Goal: Check status: Check status

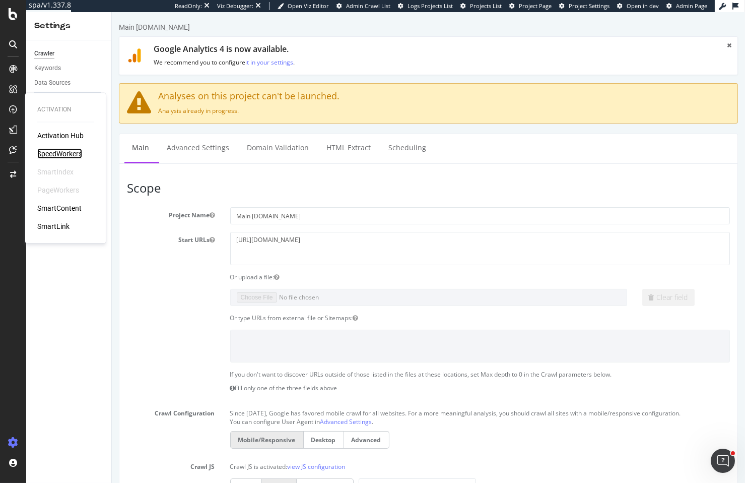
click at [71, 156] on div "SpeedWorkers" at bounding box center [59, 154] width 45 height 10
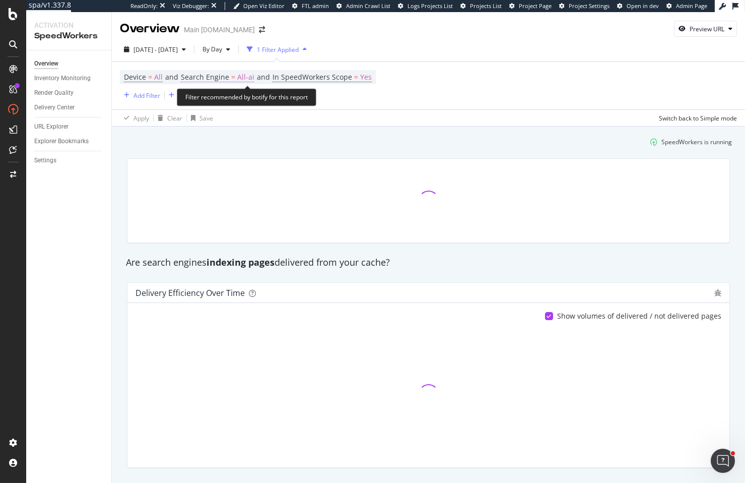
click at [224, 77] on span "Search Engine" at bounding box center [205, 77] width 48 height 10
click at [476, 26] on div "Overview Main [DOMAIN_NAME] Preview URL" at bounding box center [428, 24] width 633 height 25
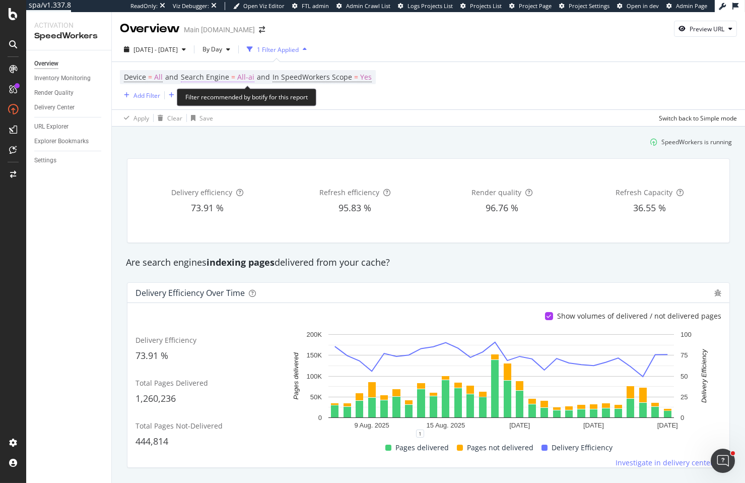
click at [216, 72] on span "Search Engine" at bounding box center [205, 77] width 48 height 10
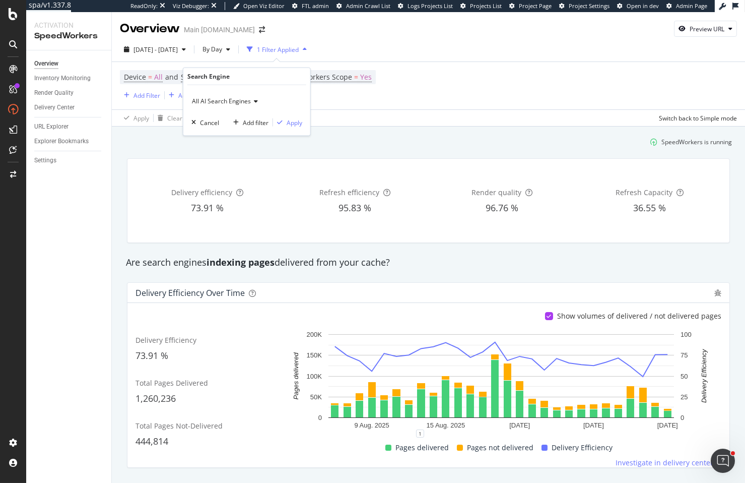
click at [220, 97] on span "All AI Search Engines" at bounding box center [221, 101] width 59 height 9
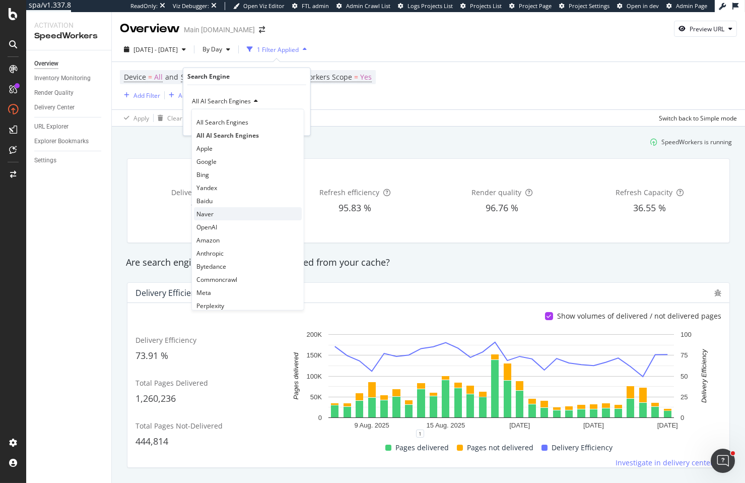
scroll to position [21, 0]
click at [237, 209] on div "OpenAI" at bounding box center [248, 205] width 108 height 13
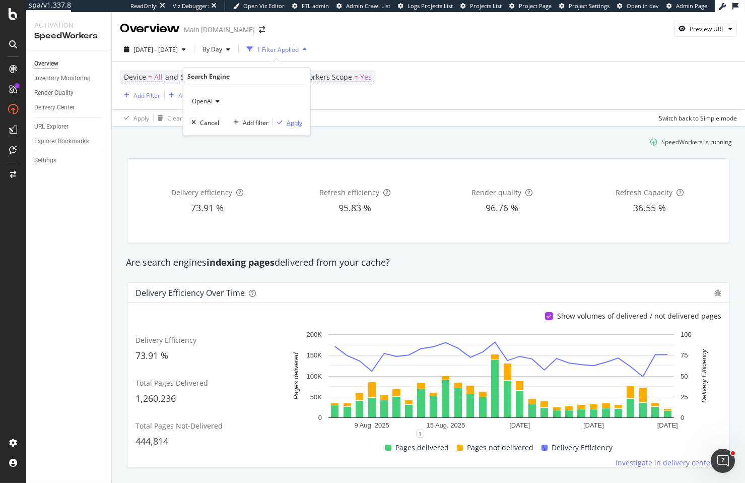
click at [295, 118] on div "Apply" at bounding box center [295, 122] width 16 height 9
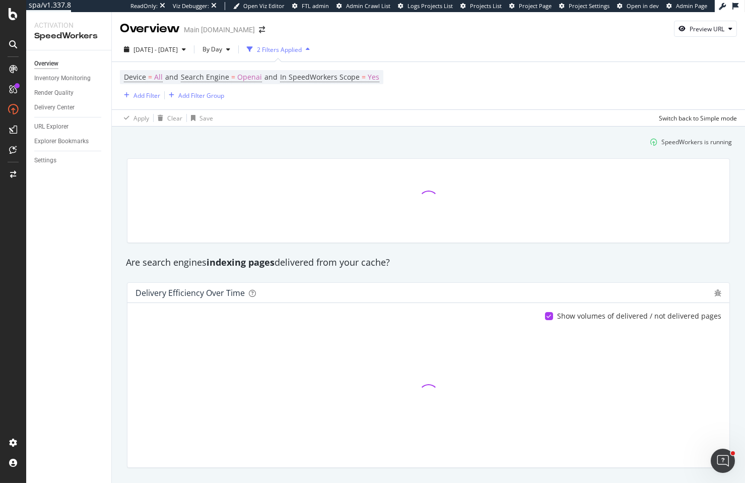
click at [490, 47] on div "[DATE] - [DATE] By Day 2 Filters Applied" at bounding box center [428, 51] width 633 height 20
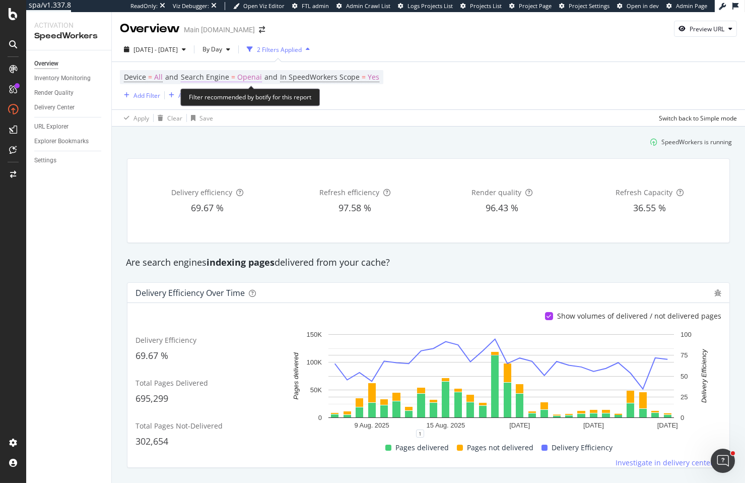
click at [250, 77] on span "Openai" at bounding box center [249, 77] width 25 height 14
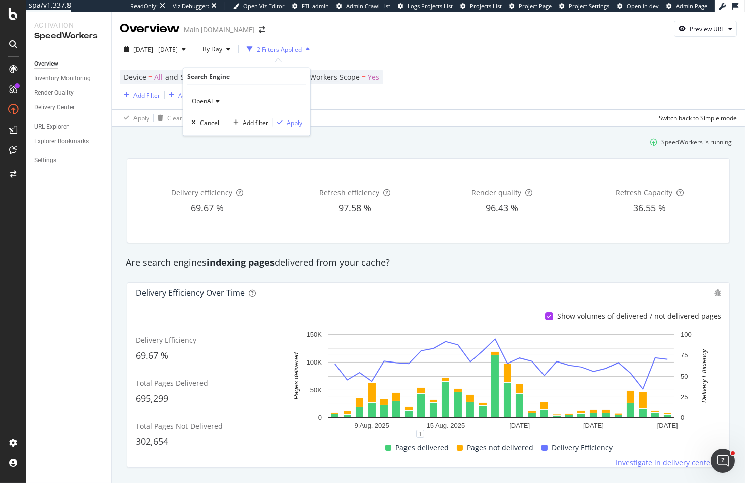
click at [204, 102] on span "OpenAI" at bounding box center [202, 101] width 21 height 9
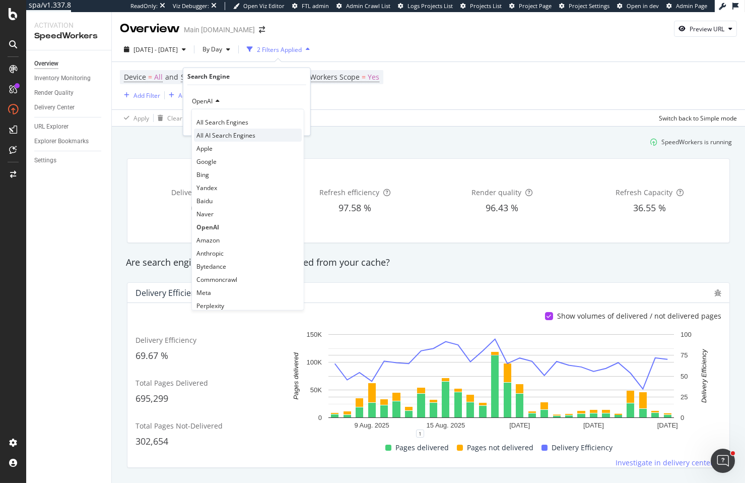
click at [210, 131] on span "All AI Search Engines" at bounding box center [225, 134] width 59 height 9
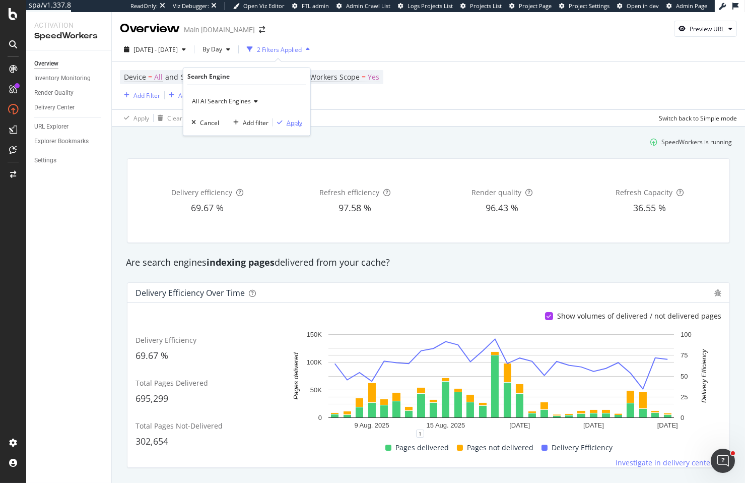
drag, startPoint x: 290, startPoint y: 124, endPoint x: 350, endPoint y: 140, distance: 61.5
click at [290, 124] on div "Apply" at bounding box center [295, 122] width 16 height 9
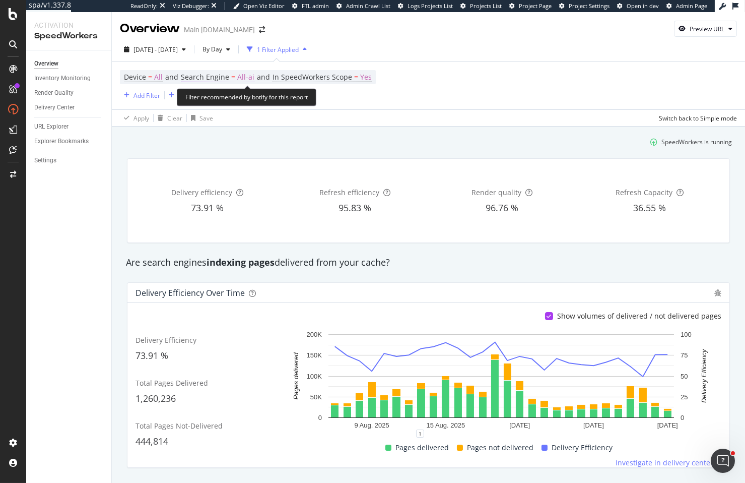
click at [218, 76] on span "Search Engine" at bounding box center [205, 77] width 48 height 10
click at [185, 138] on div "SpeedWorkers is running" at bounding box center [428, 141] width 615 height 17
click at [228, 73] on span "Search Engine" at bounding box center [205, 77] width 48 height 10
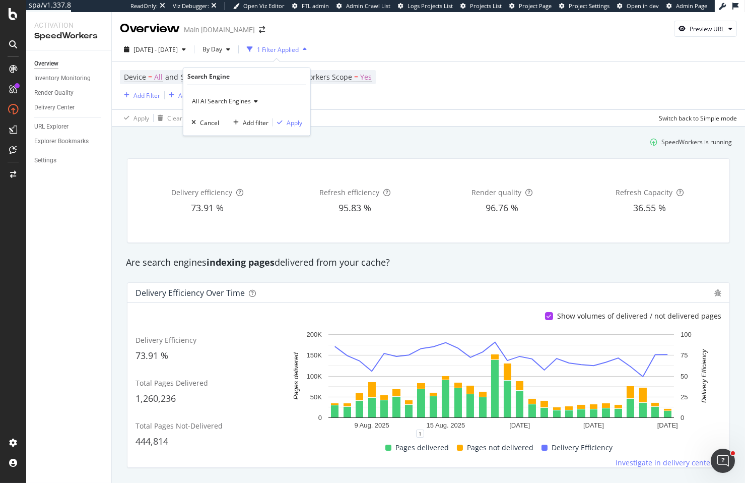
click at [225, 99] on span "All AI Search Engines" at bounding box center [221, 101] width 59 height 9
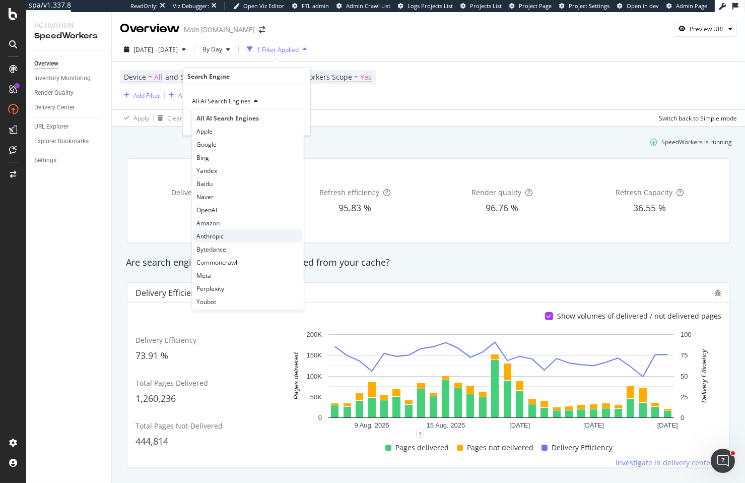
scroll to position [21, 0]
